Goal: Task Accomplishment & Management: Manage account settings

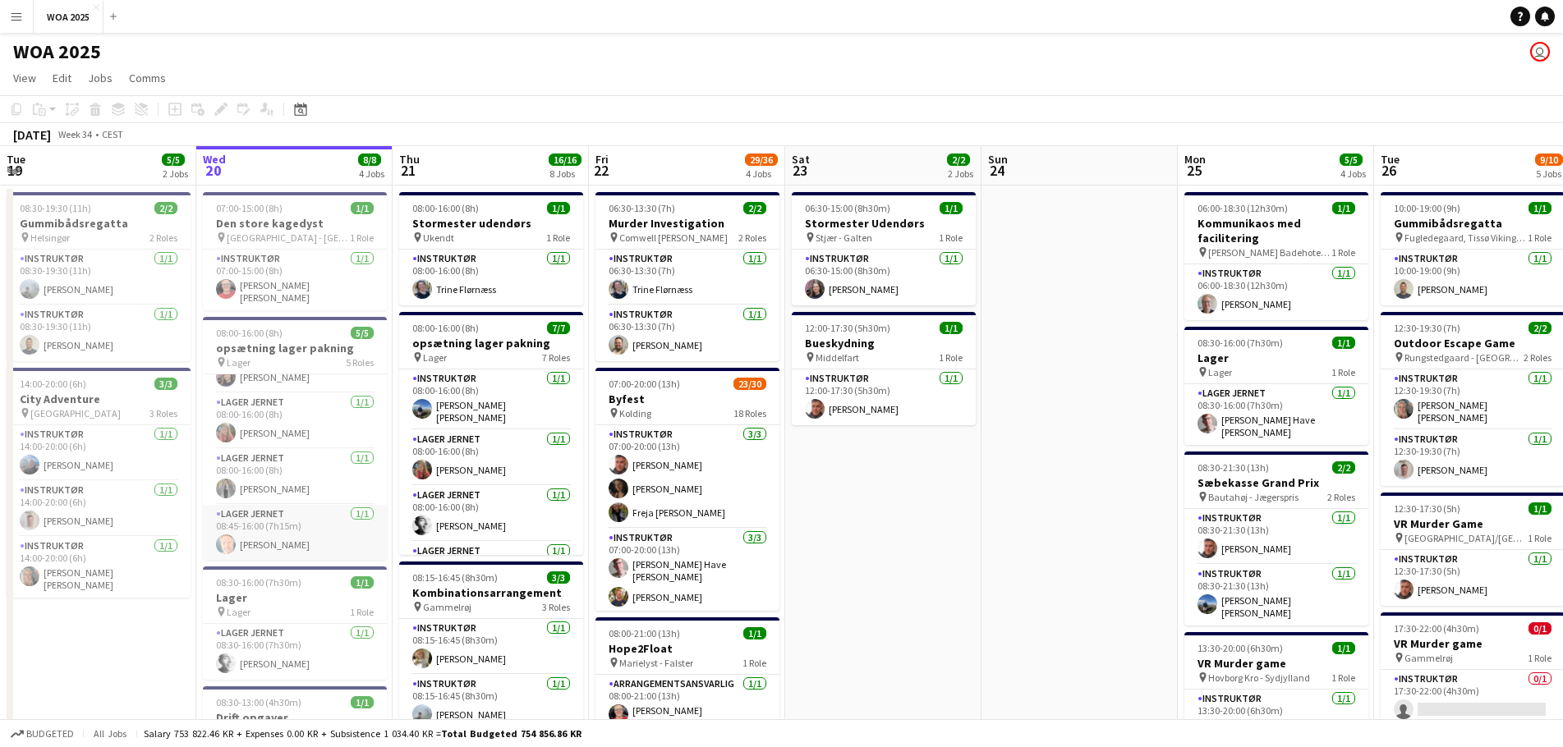
scroll to position [94, 0]
click at [301, 530] on app-card-role "Lager Jernet [DATE] 08:45-16:00 (7h15m) [PERSON_NAME]" at bounding box center [295, 532] width 184 height 56
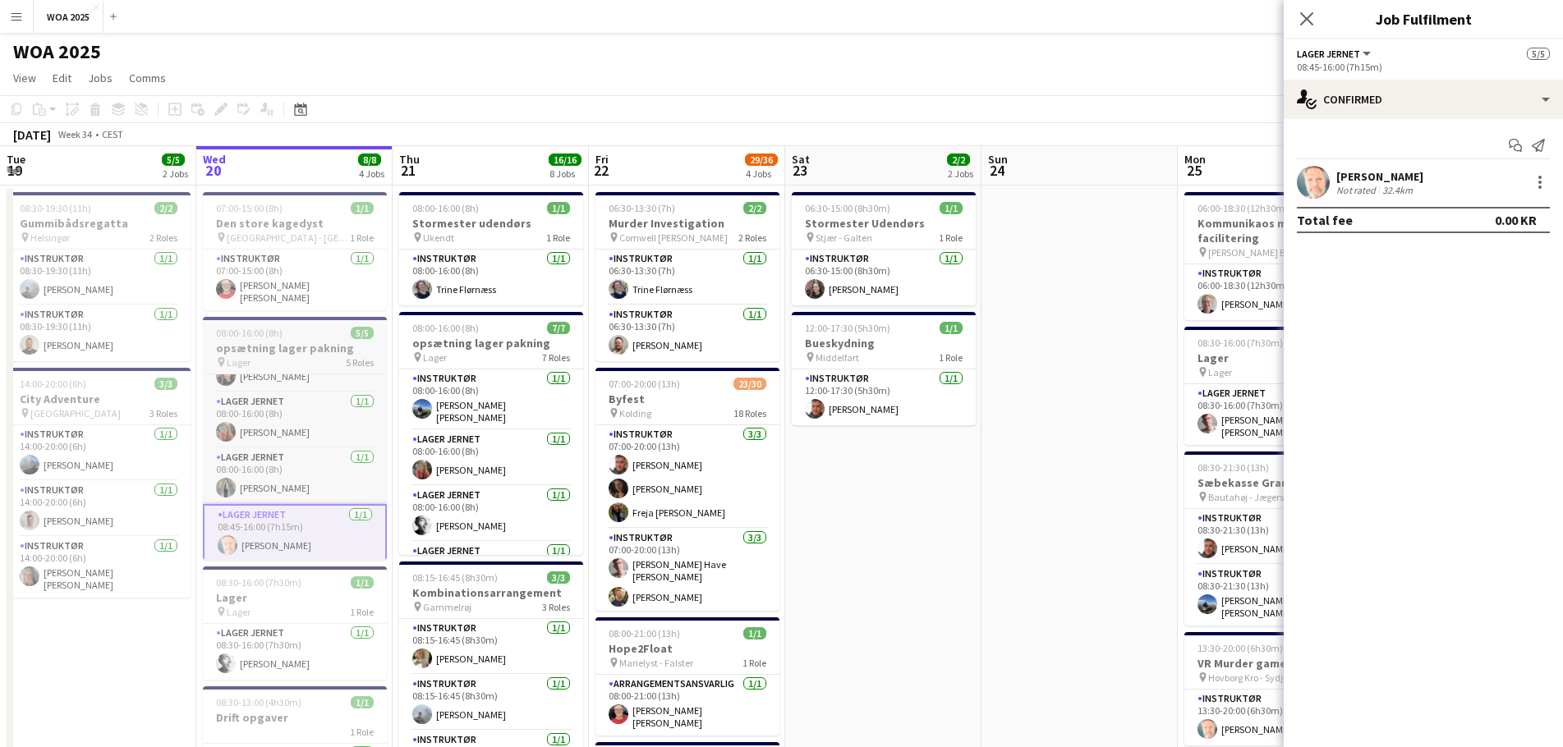
click at [305, 341] on h3 "opsætning lager pakning" at bounding box center [295, 348] width 184 height 15
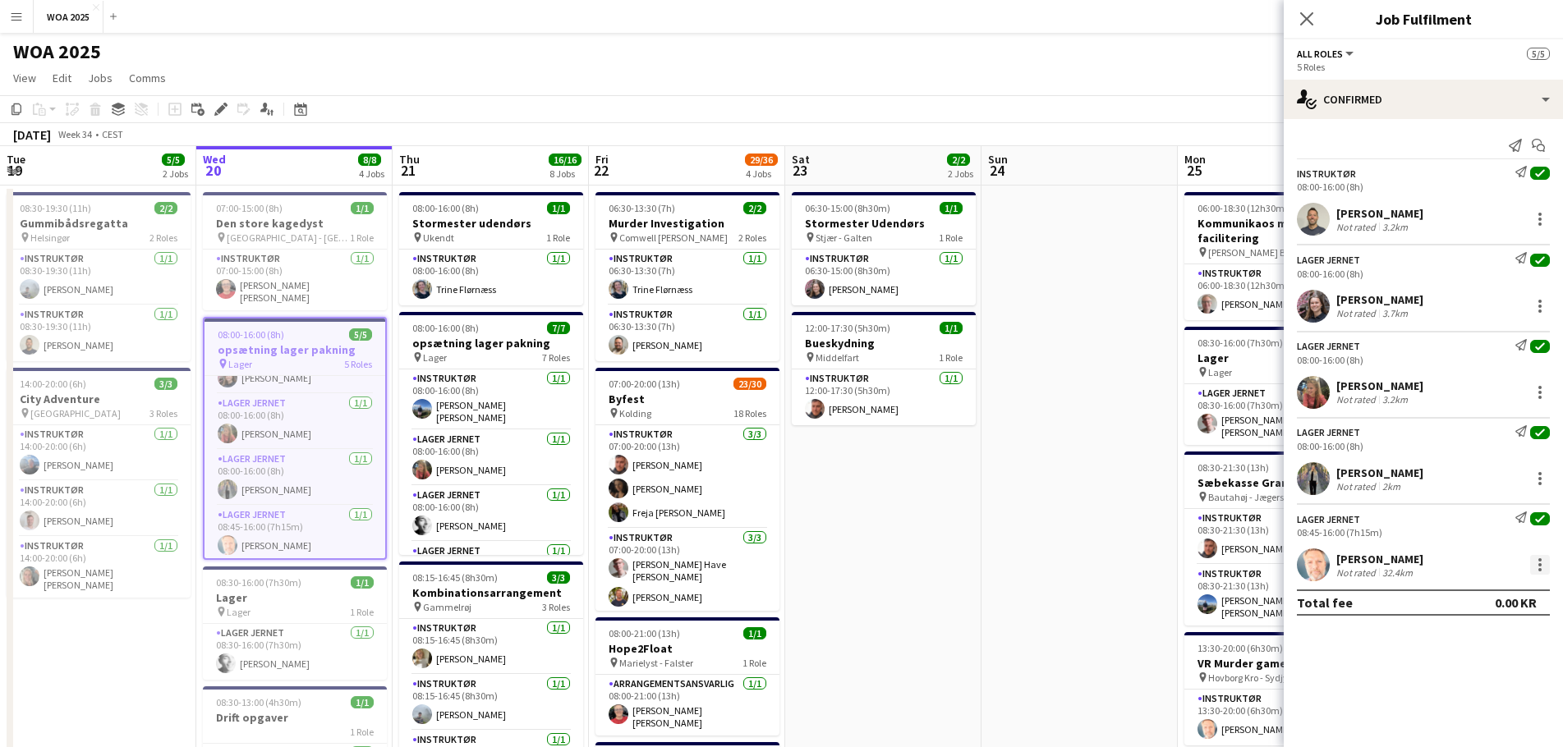
click at [1549, 566] on div at bounding box center [1540, 565] width 20 height 20
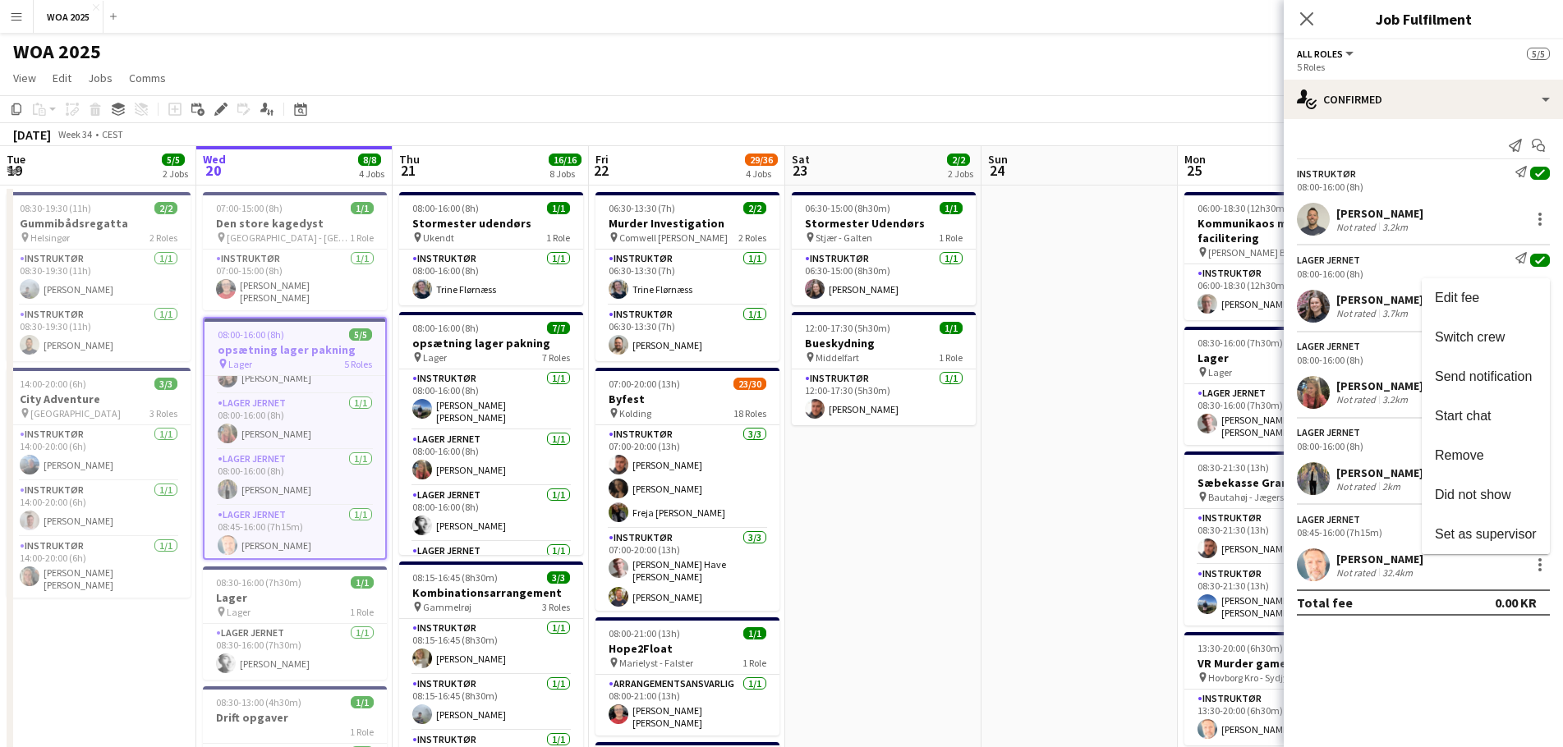
click at [1345, 535] on div at bounding box center [781, 373] width 1563 height 747
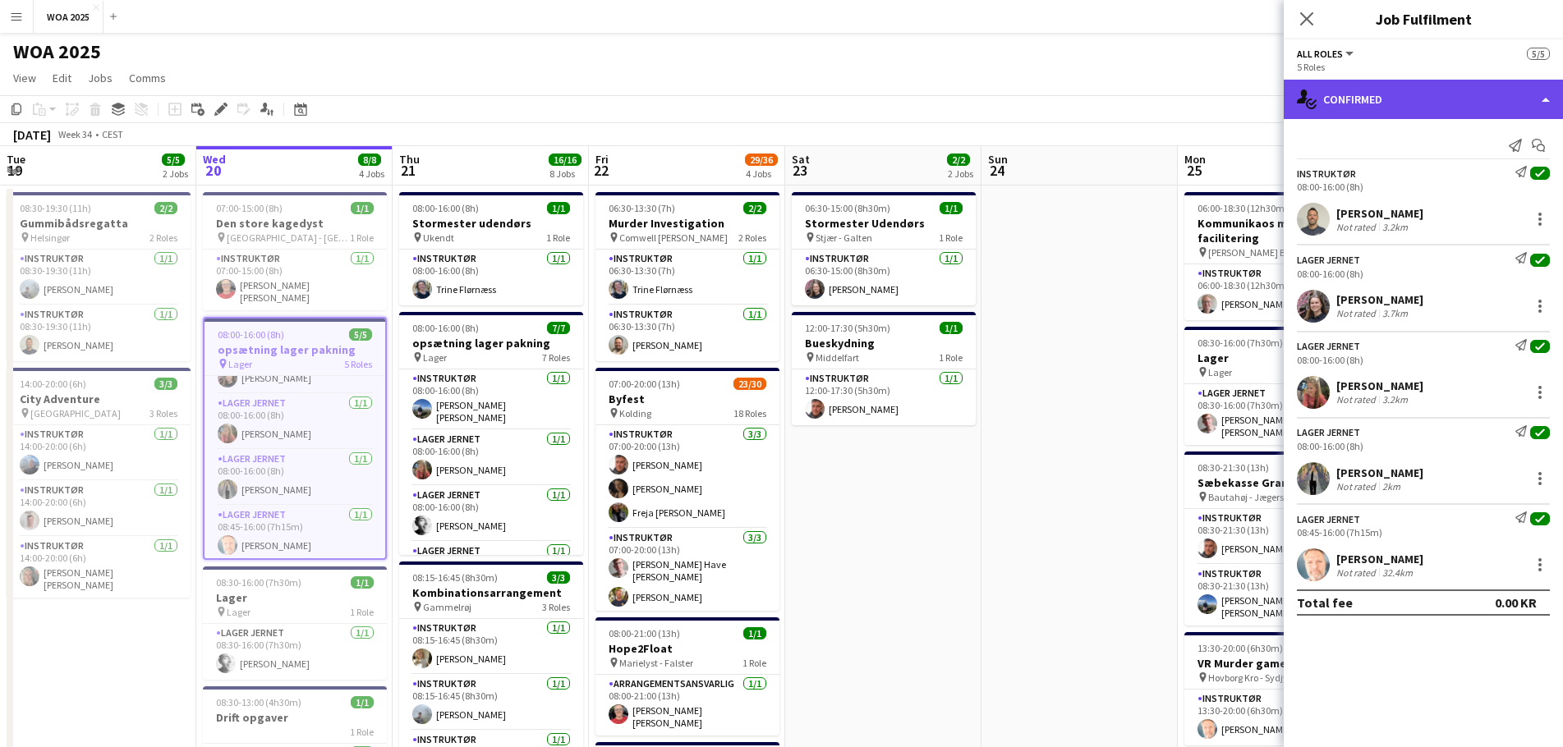
click at [1442, 101] on div "single-neutral-actions-check-2 Confirmed" at bounding box center [1422, 99] width 279 height 39
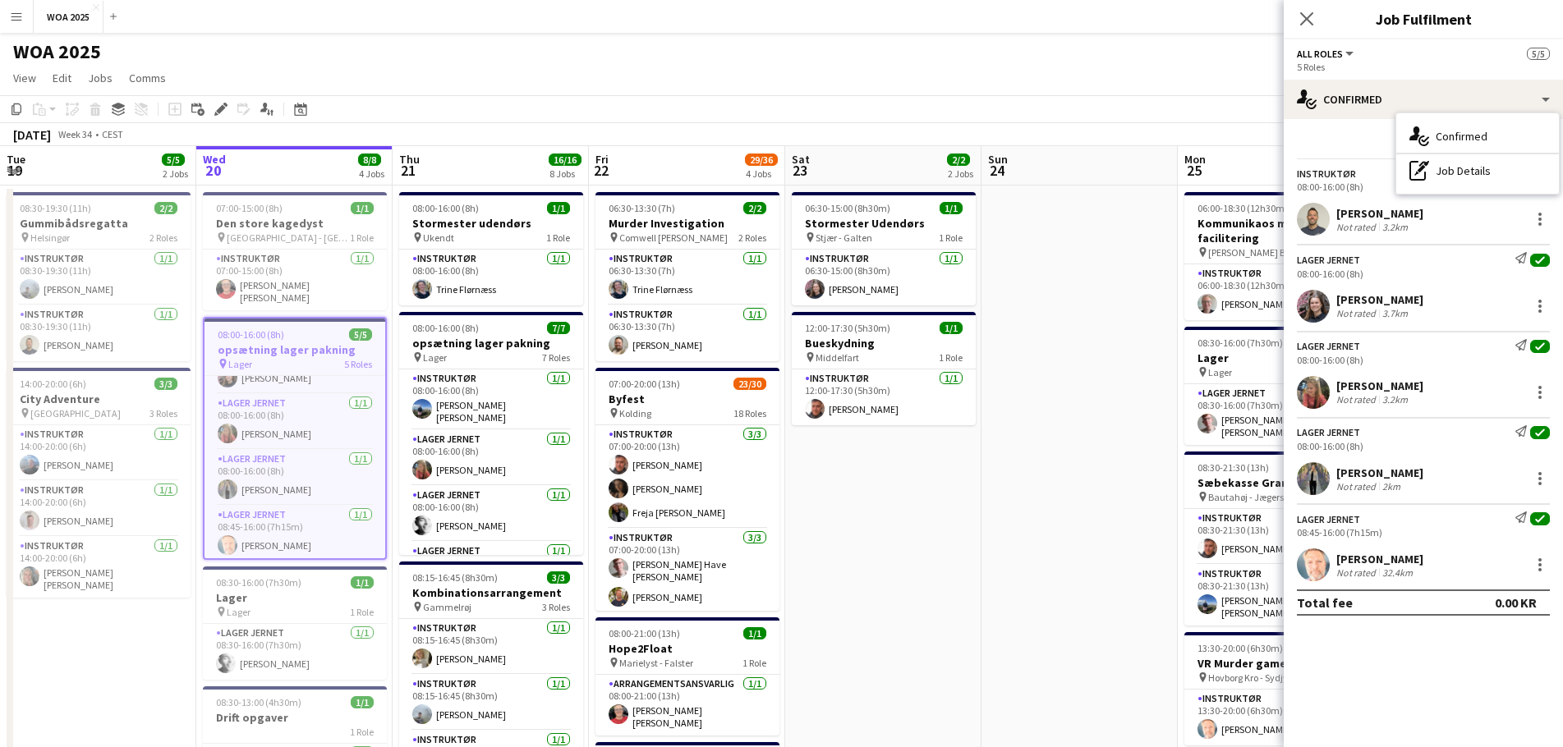
click at [1453, 172] on div "pen-write Job Details" at bounding box center [1477, 170] width 163 height 33
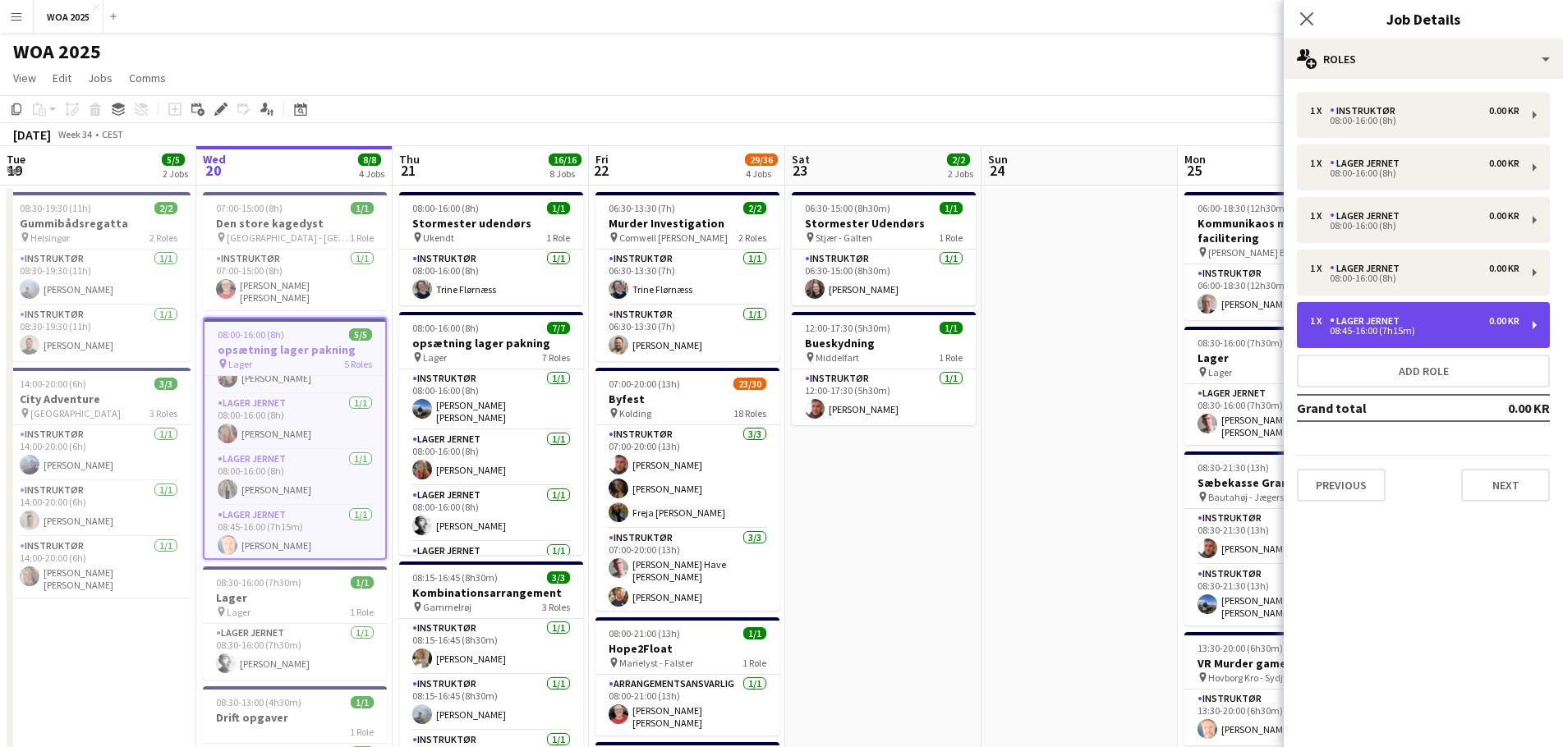
click at [1423, 333] on div "08:45-16:00 (7h15m)" at bounding box center [1414, 331] width 209 height 8
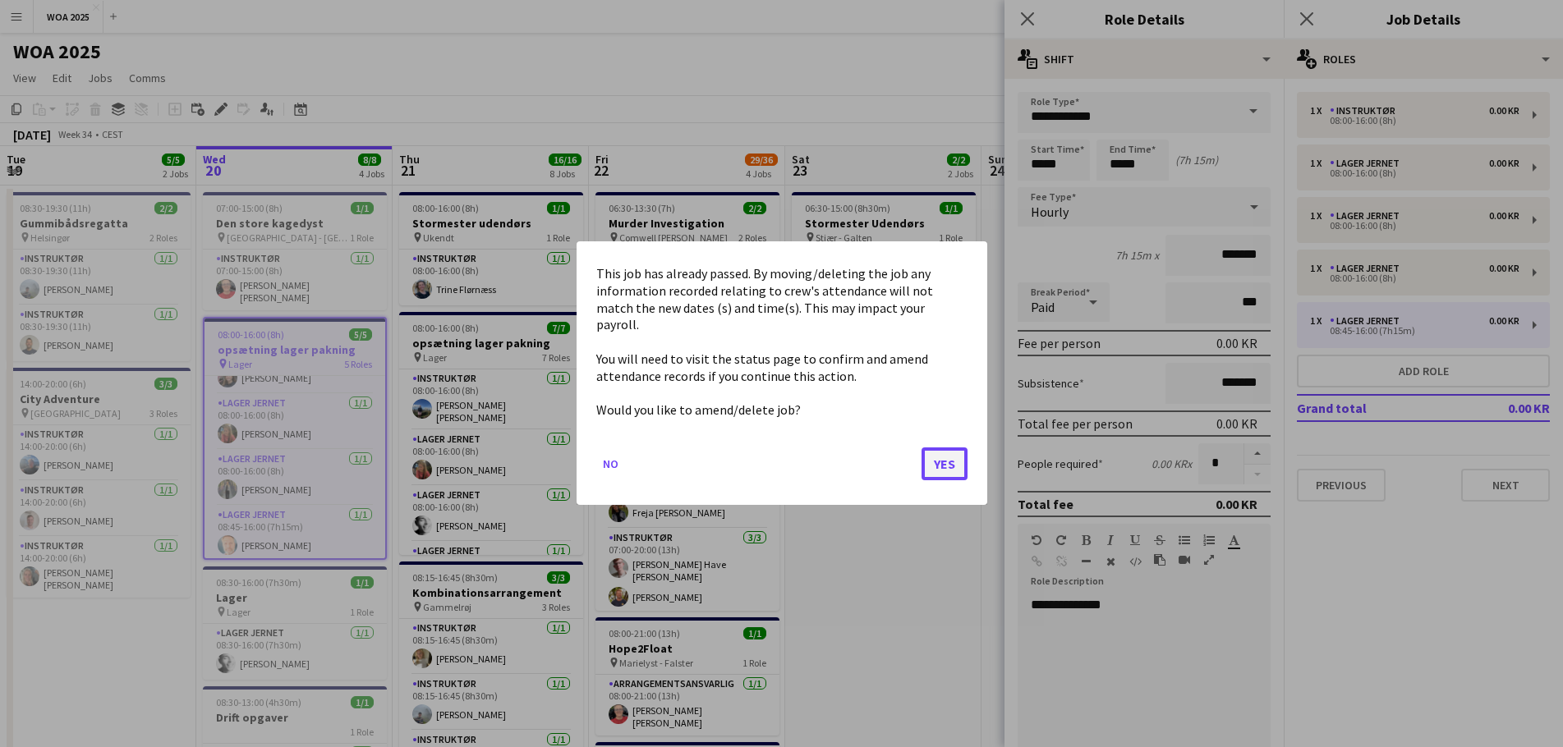
click at [938, 449] on button "Yes" at bounding box center [944, 464] width 46 height 33
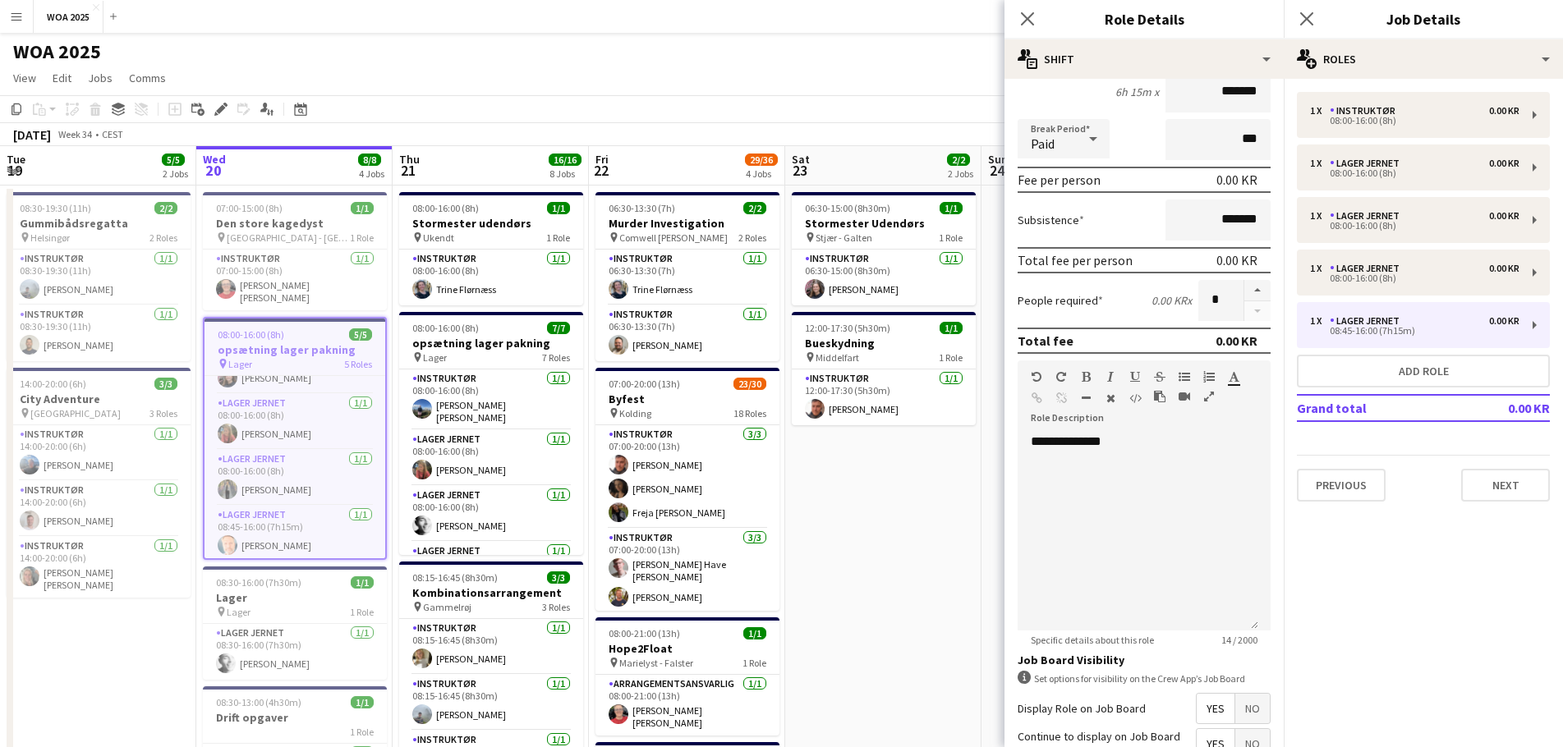
scroll to position [318, 0]
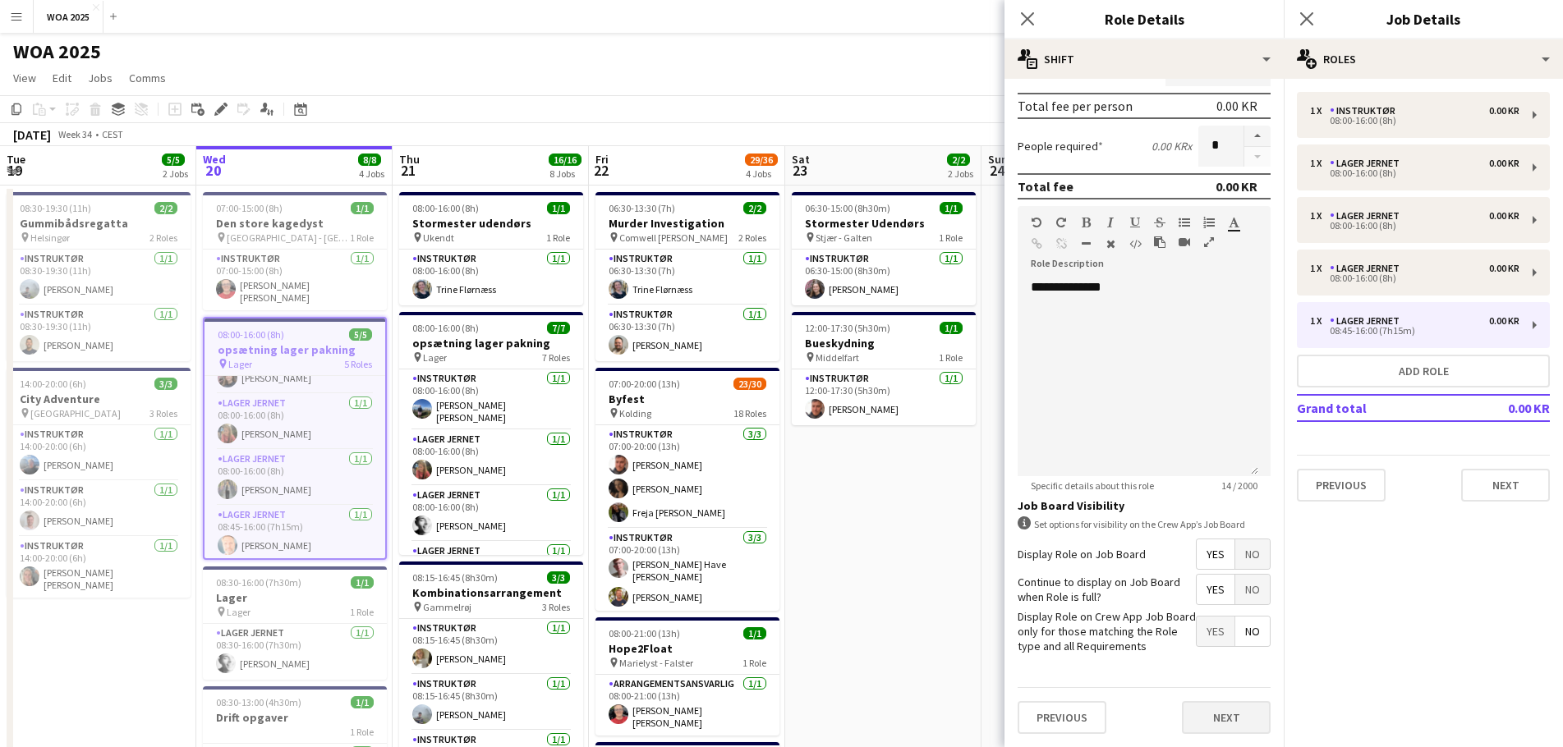
type input "*****"
click at [1200, 718] on button "Next" at bounding box center [1226, 717] width 89 height 33
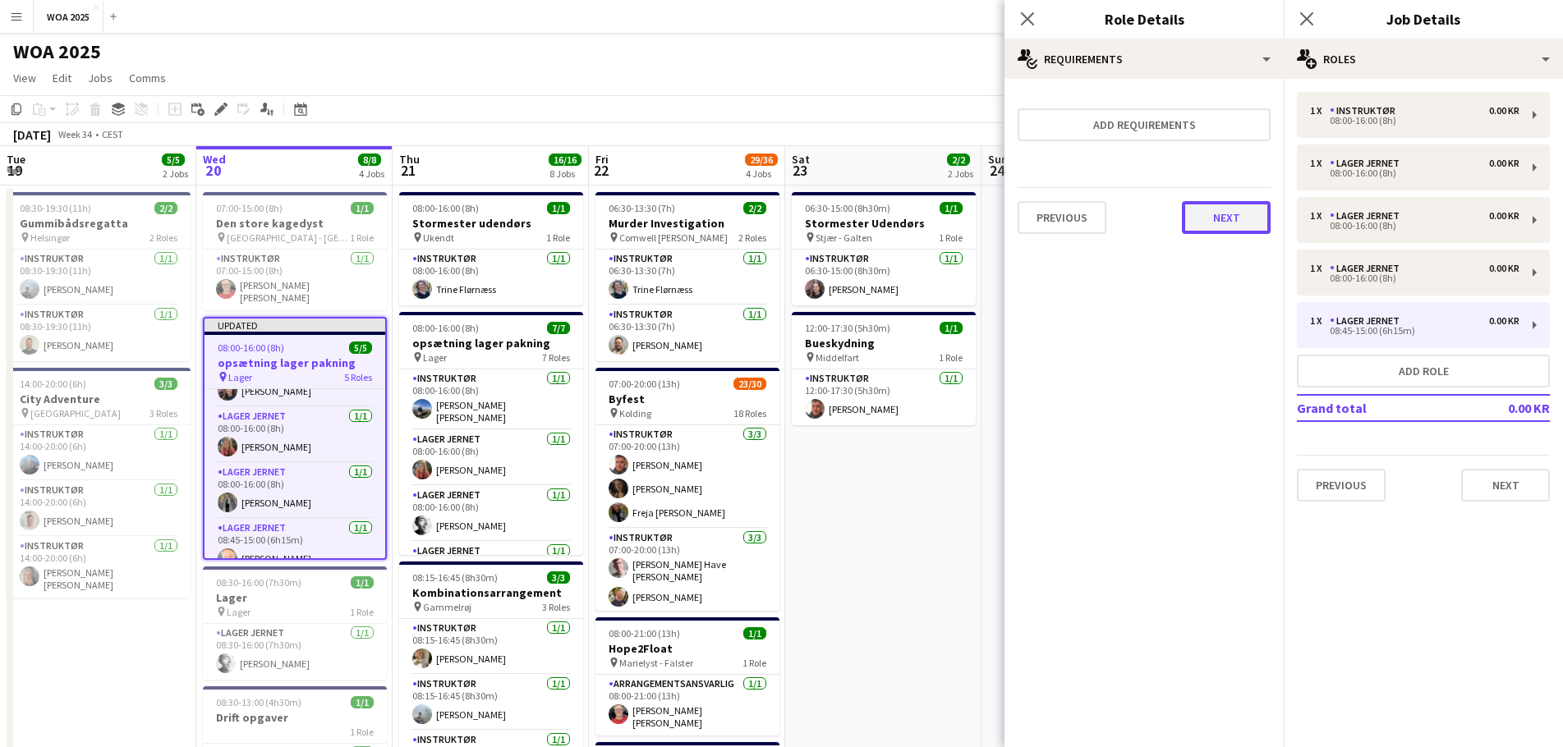
click at [1205, 208] on button "Next" at bounding box center [1226, 217] width 89 height 33
click at [1228, 228] on button "Finish" at bounding box center [1240, 220] width 62 height 33
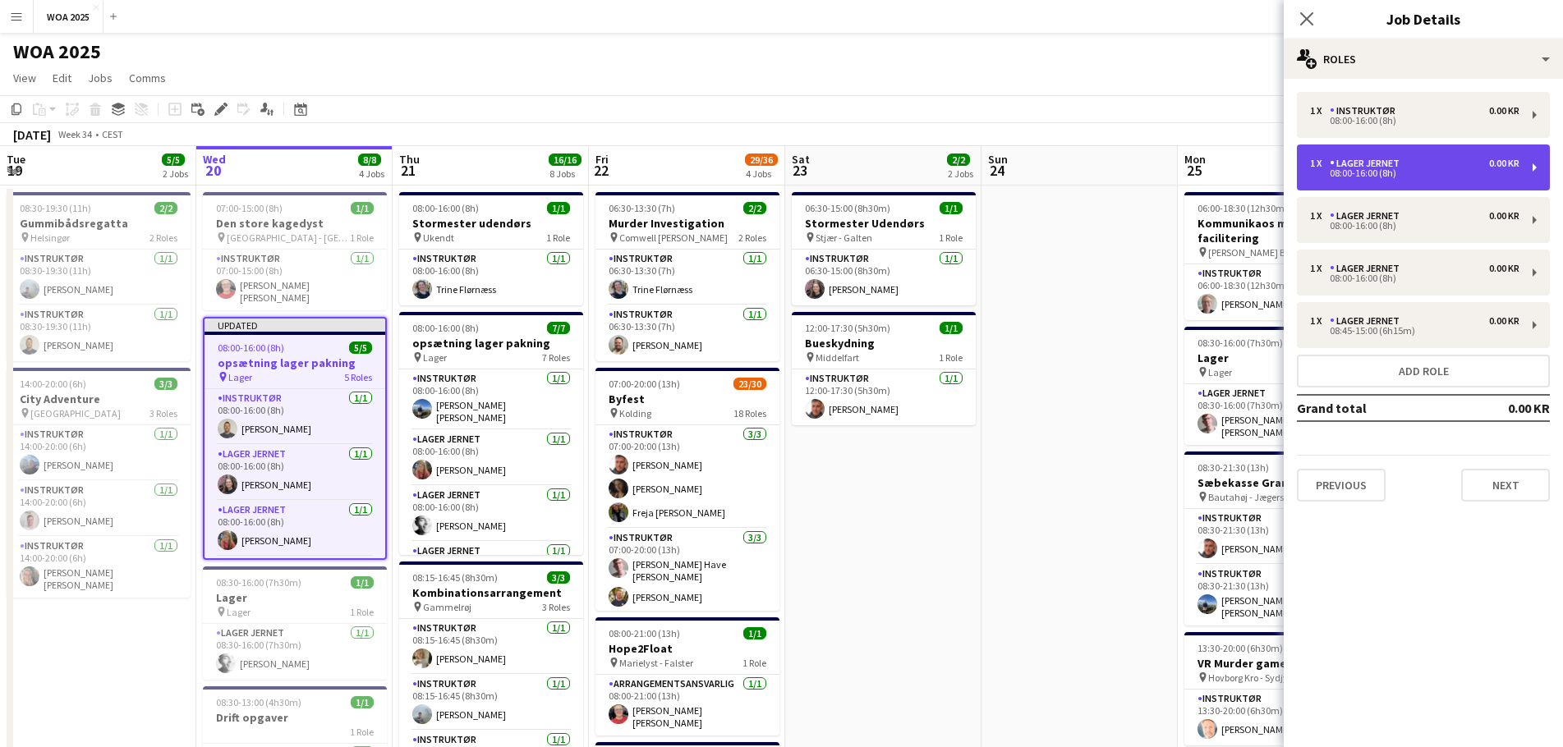
click at [1415, 163] on div "1 x Lager Jernet 0.00 KR" at bounding box center [1414, 163] width 209 height 11
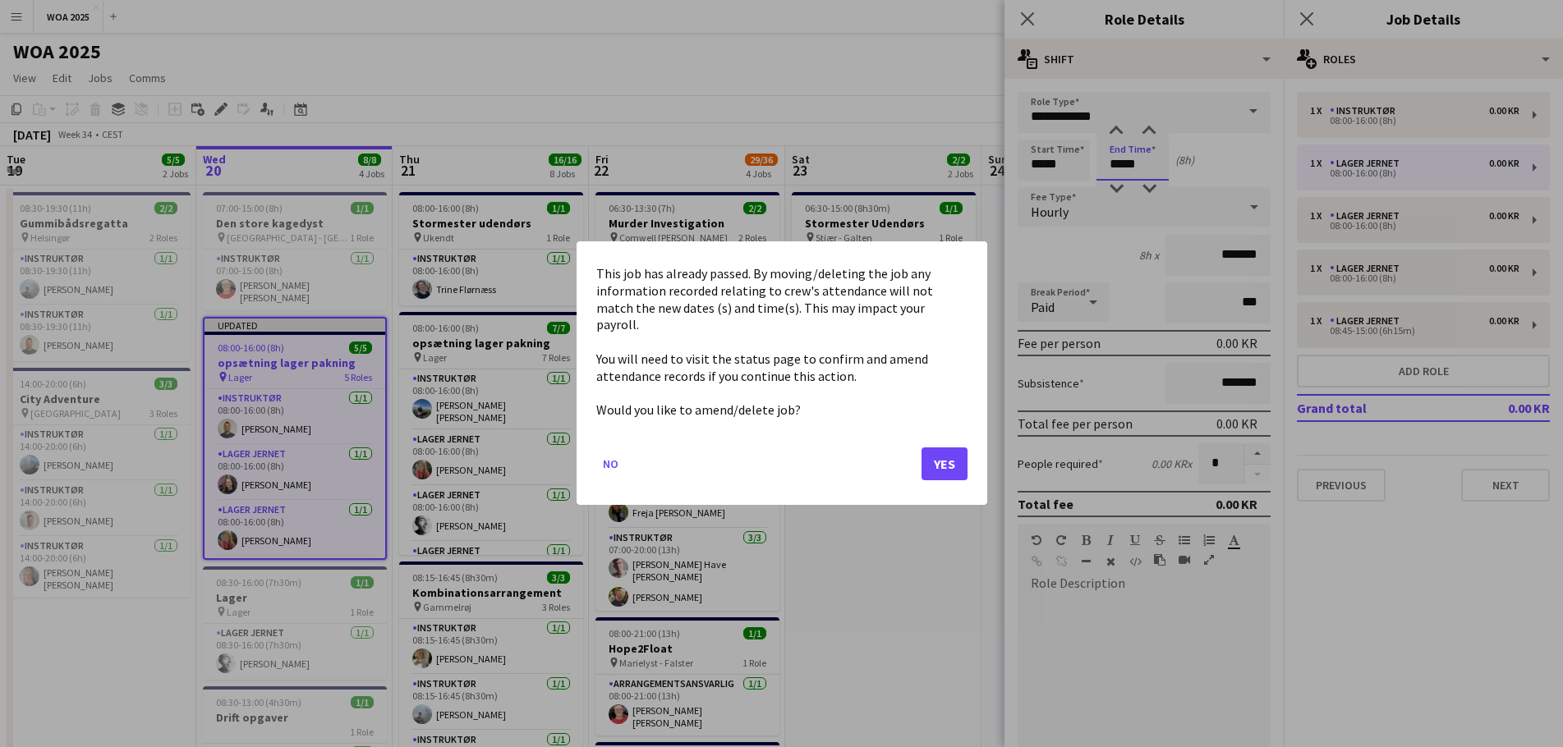
click at [931, 452] on button "Yes" at bounding box center [944, 464] width 46 height 33
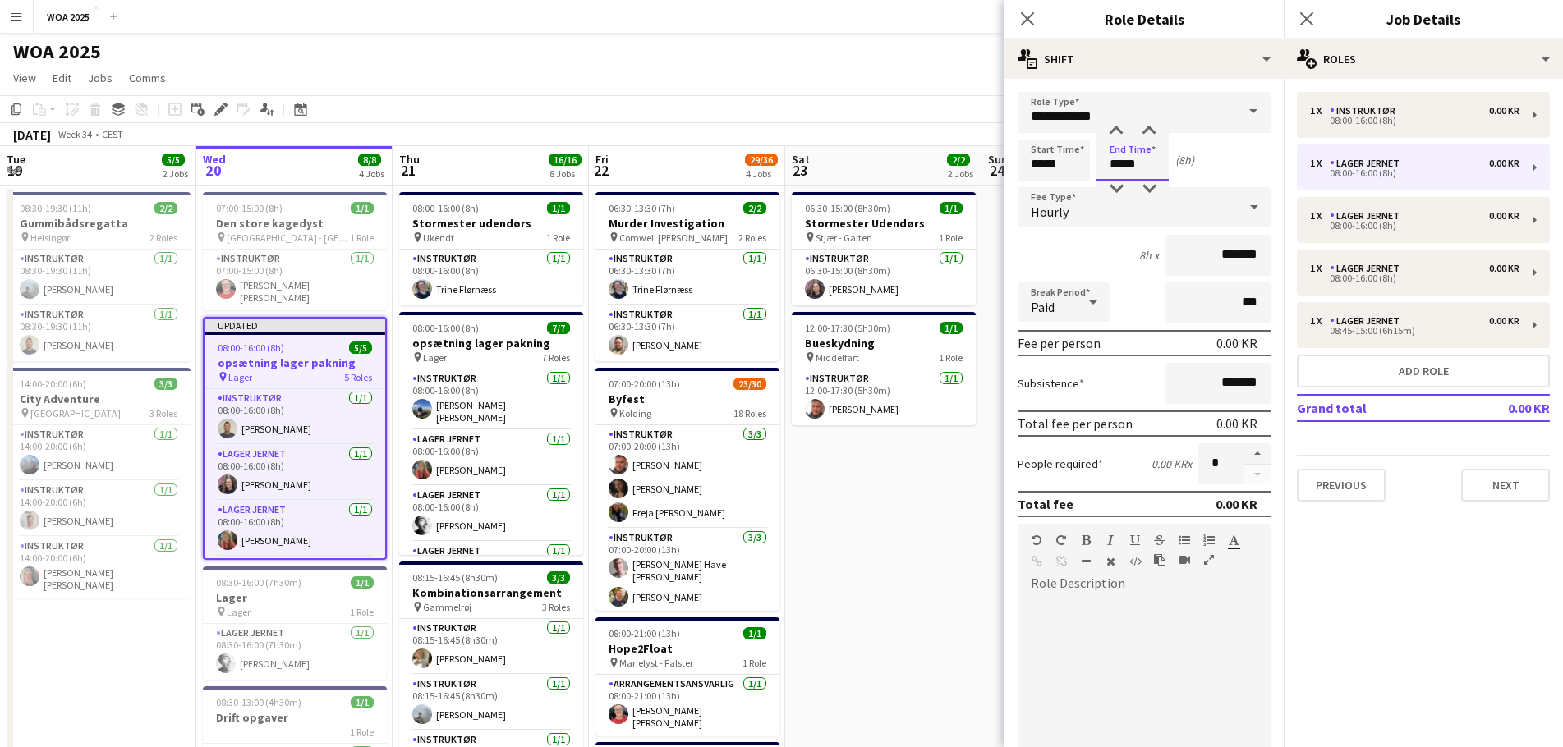
type input "*****"
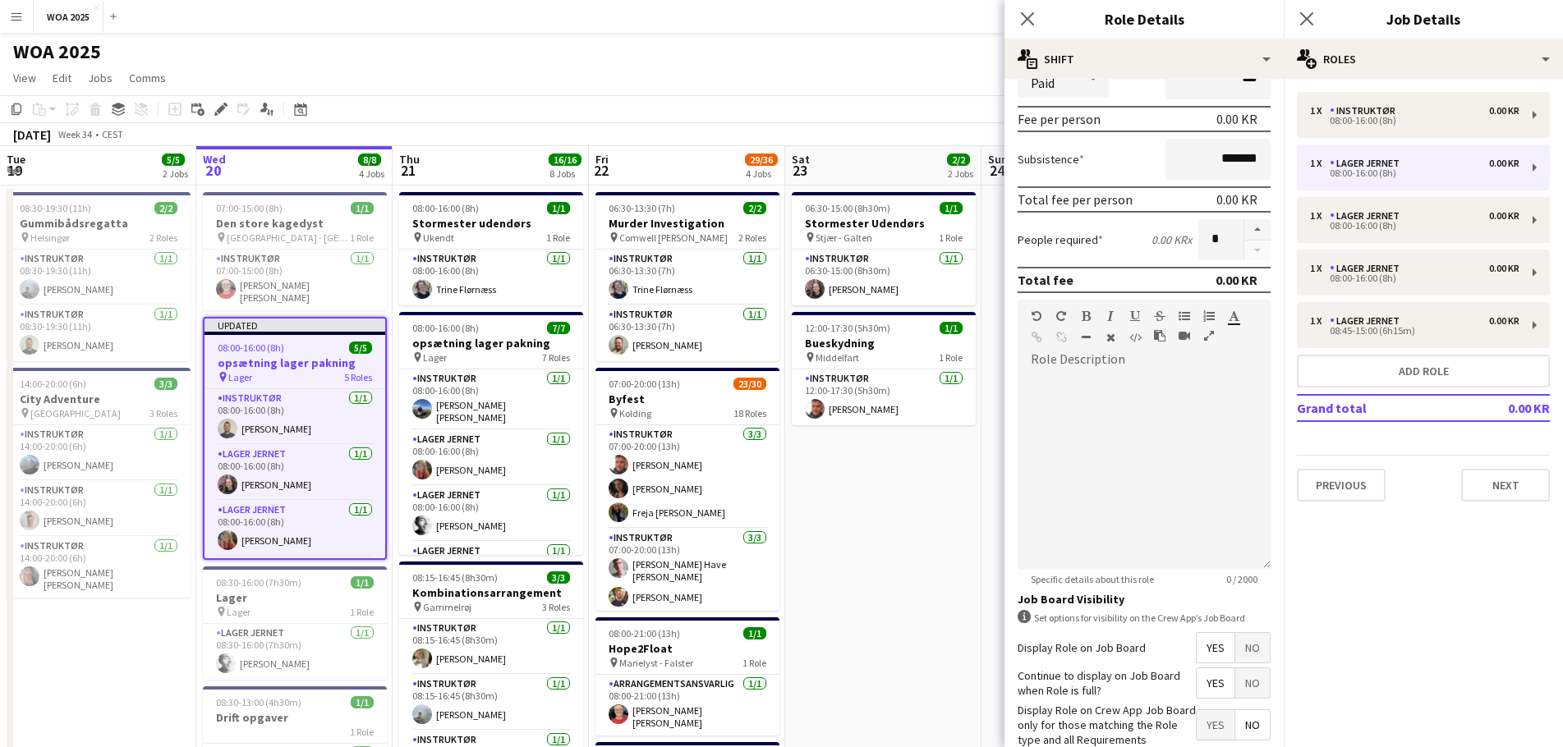
scroll to position [318, 0]
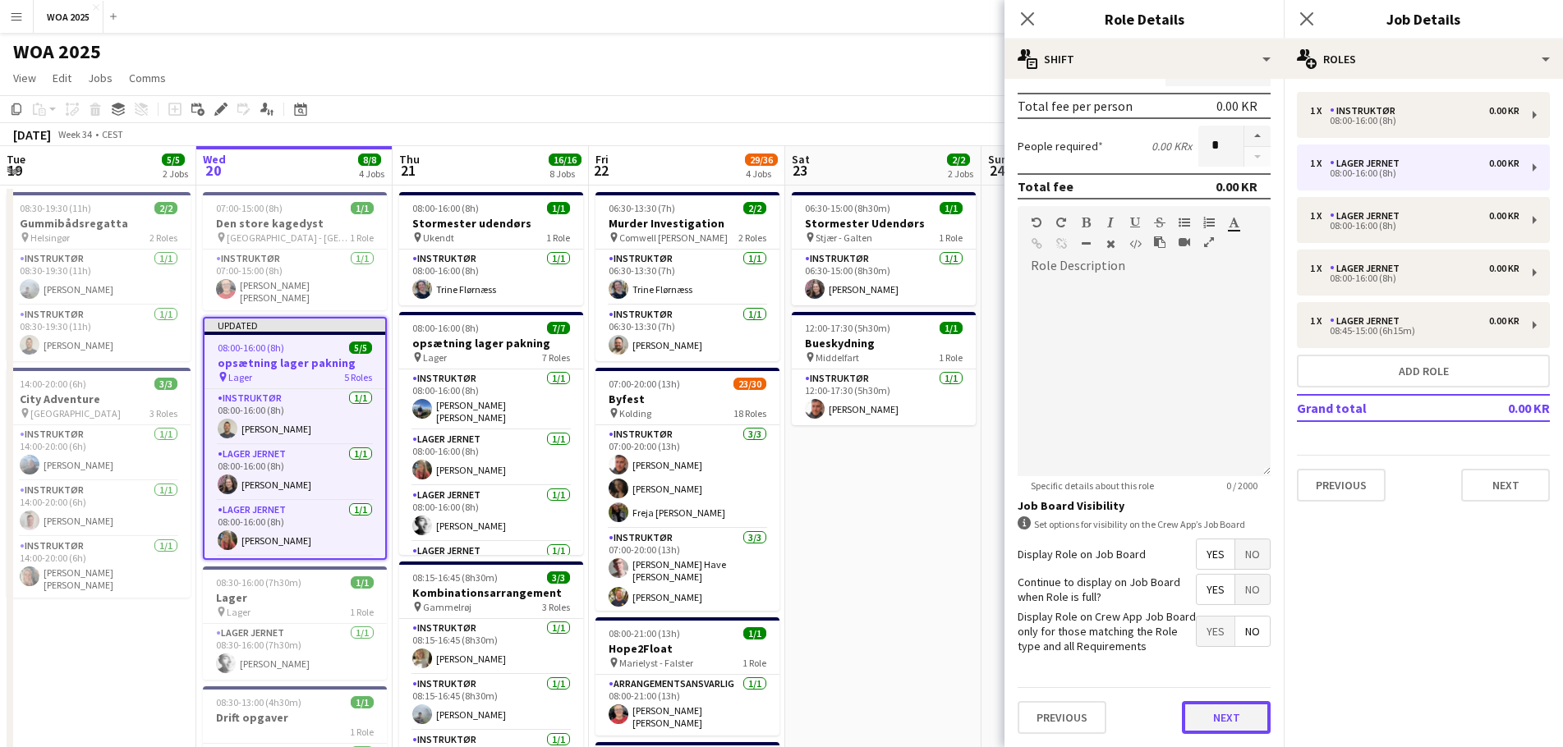
click at [1214, 709] on button "Next" at bounding box center [1226, 717] width 89 height 33
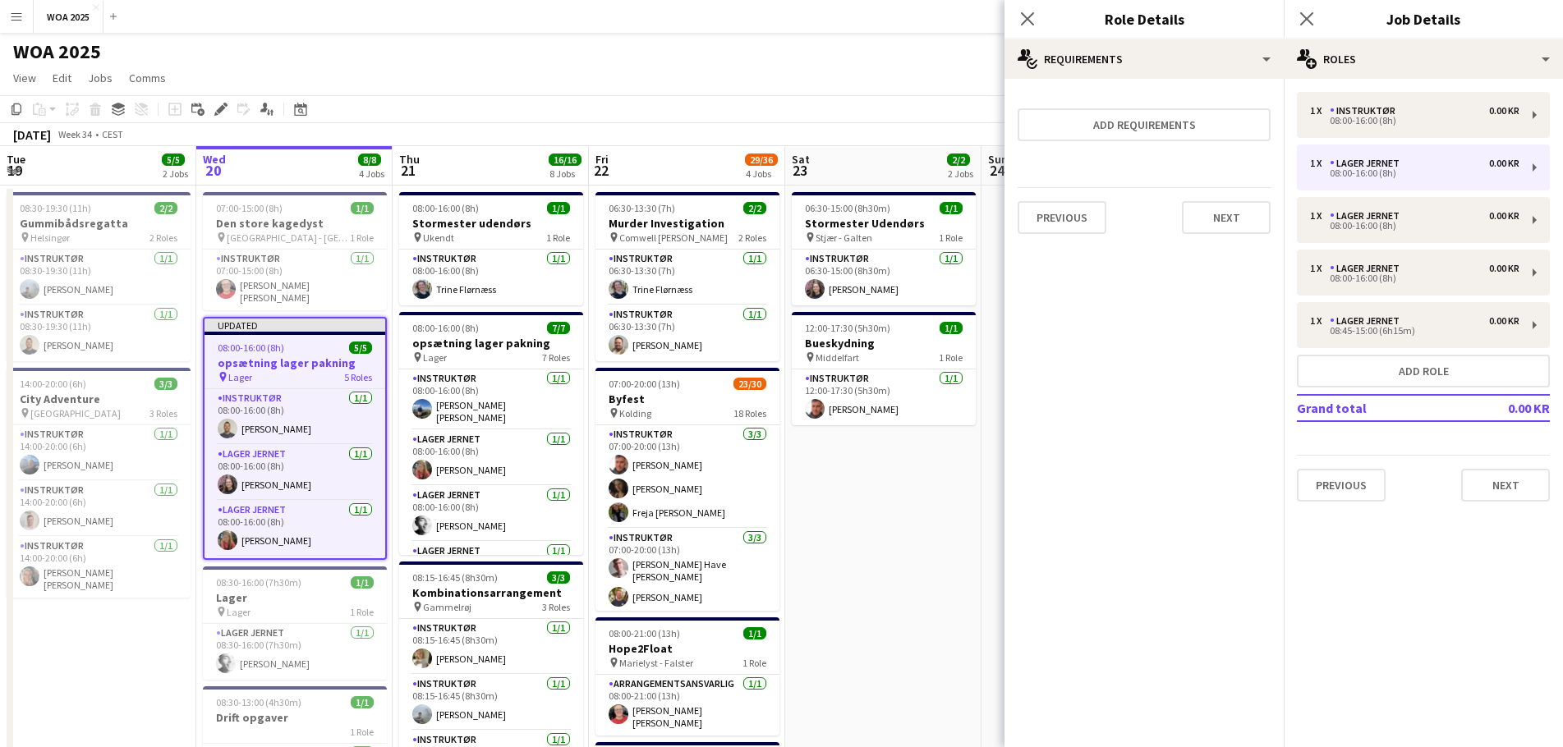
scroll to position [0, 0]
click at [1232, 229] on button "Next" at bounding box center [1226, 217] width 89 height 33
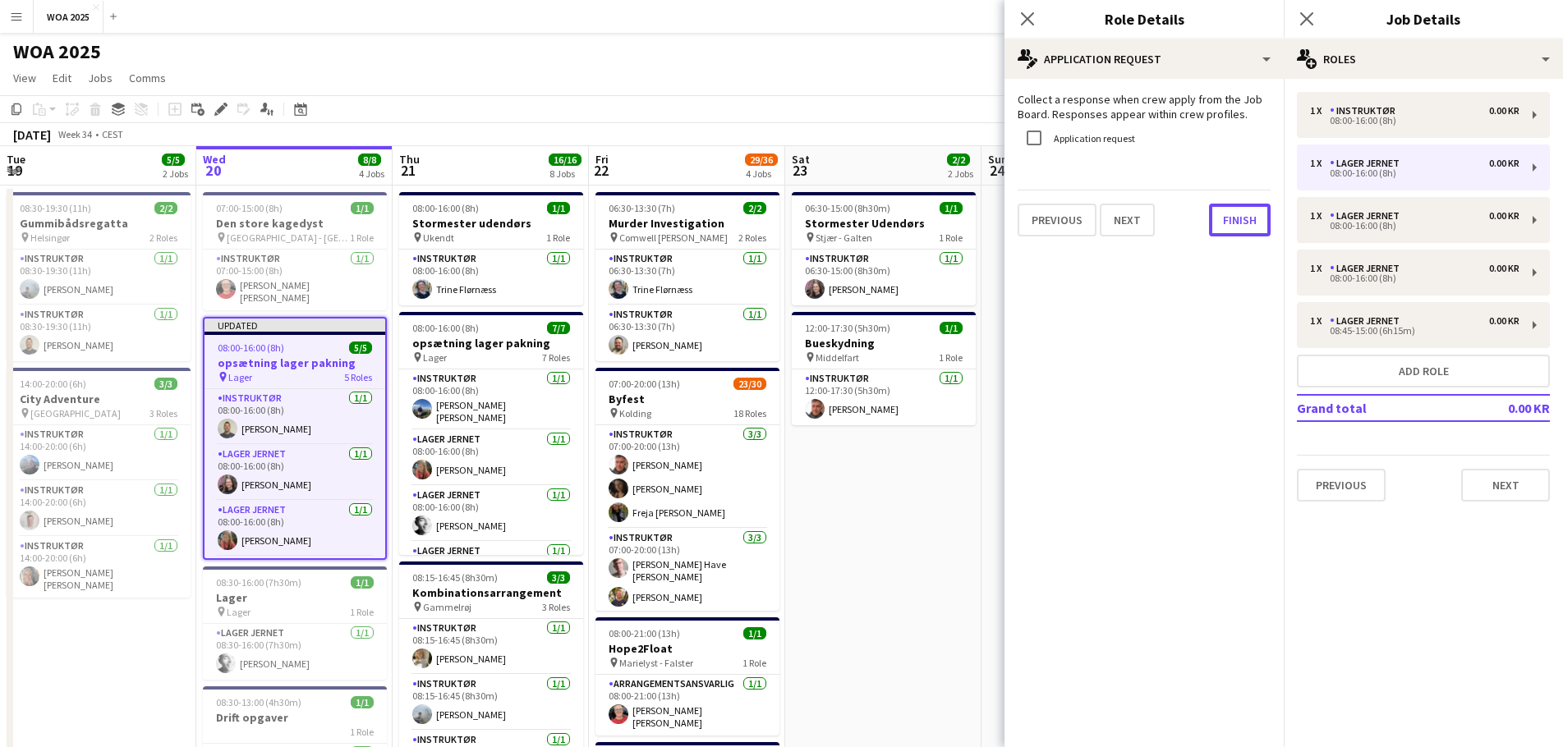
click at [1232, 229] on button "Finish" at bounding box center [1240, 220] width 62 height 33
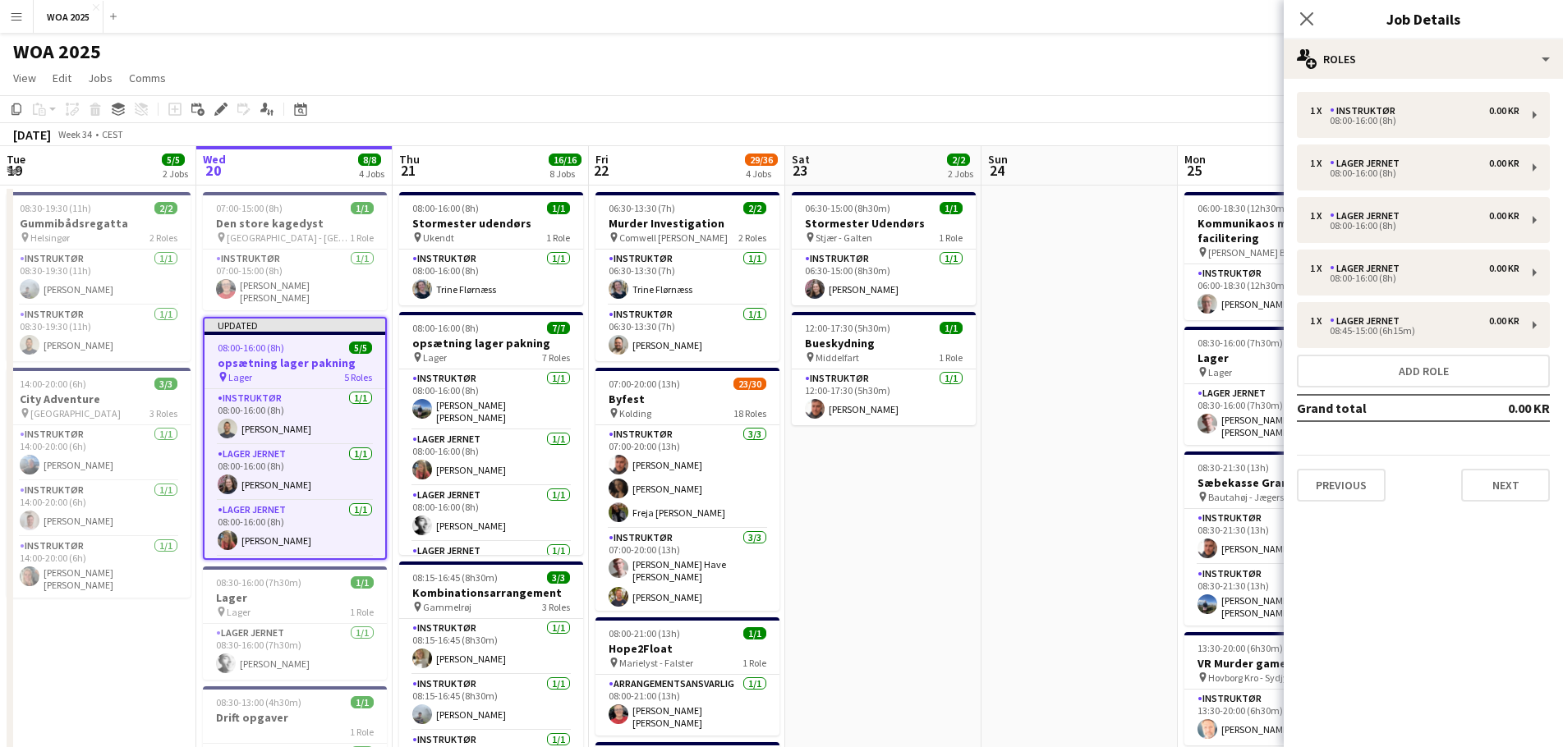
click at [1095, 93] on app-page-menu "View Day view expanded Day view collapsed Month view Date picker Jump to [DATE]…" at bounding box center [781, 79] width 1563 height 31
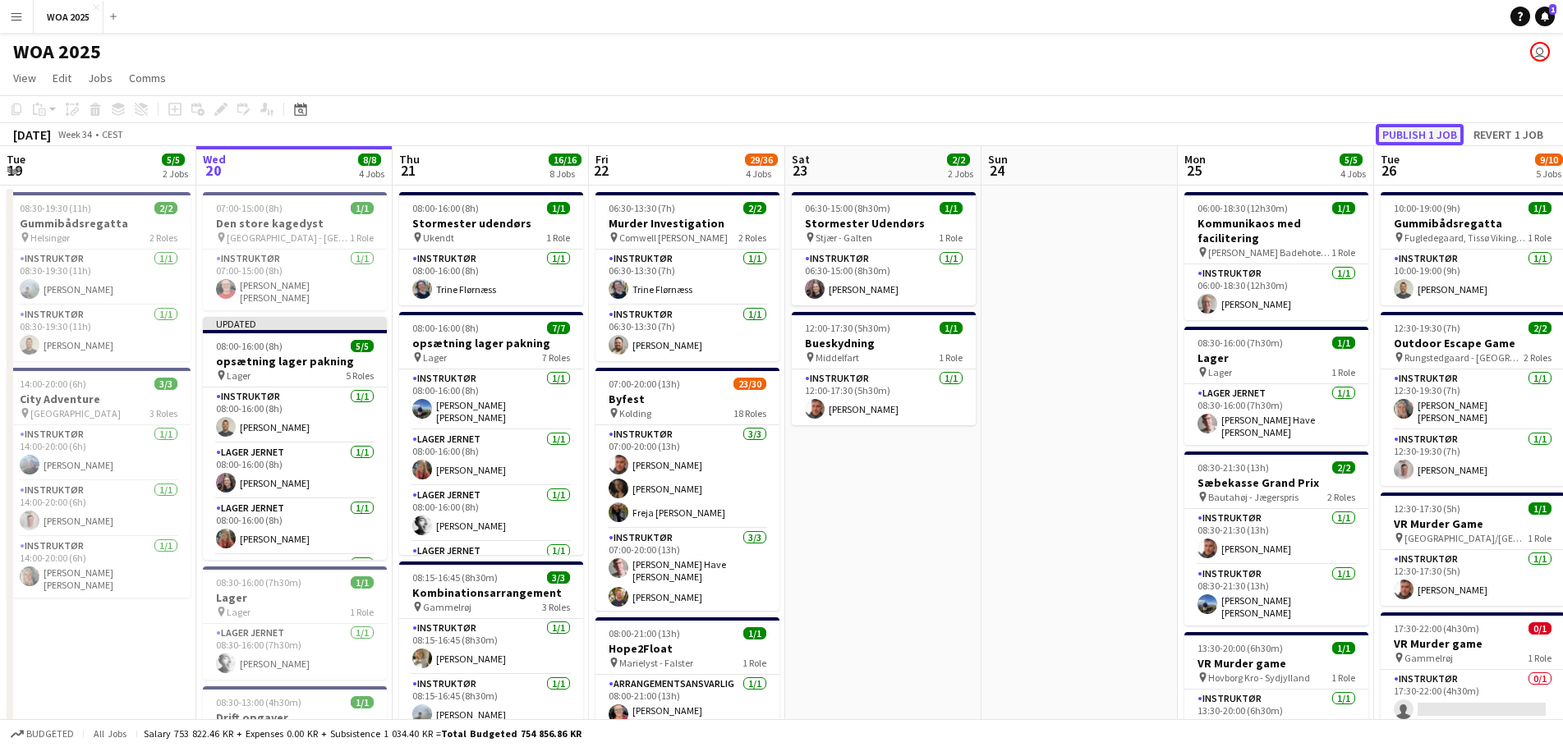
click at [1414, 126] on button "Publish 1 job" at bounding box center [1419, 134] width 88 height 21
